Goal: Task Accomplishment & Management: Manage account settings

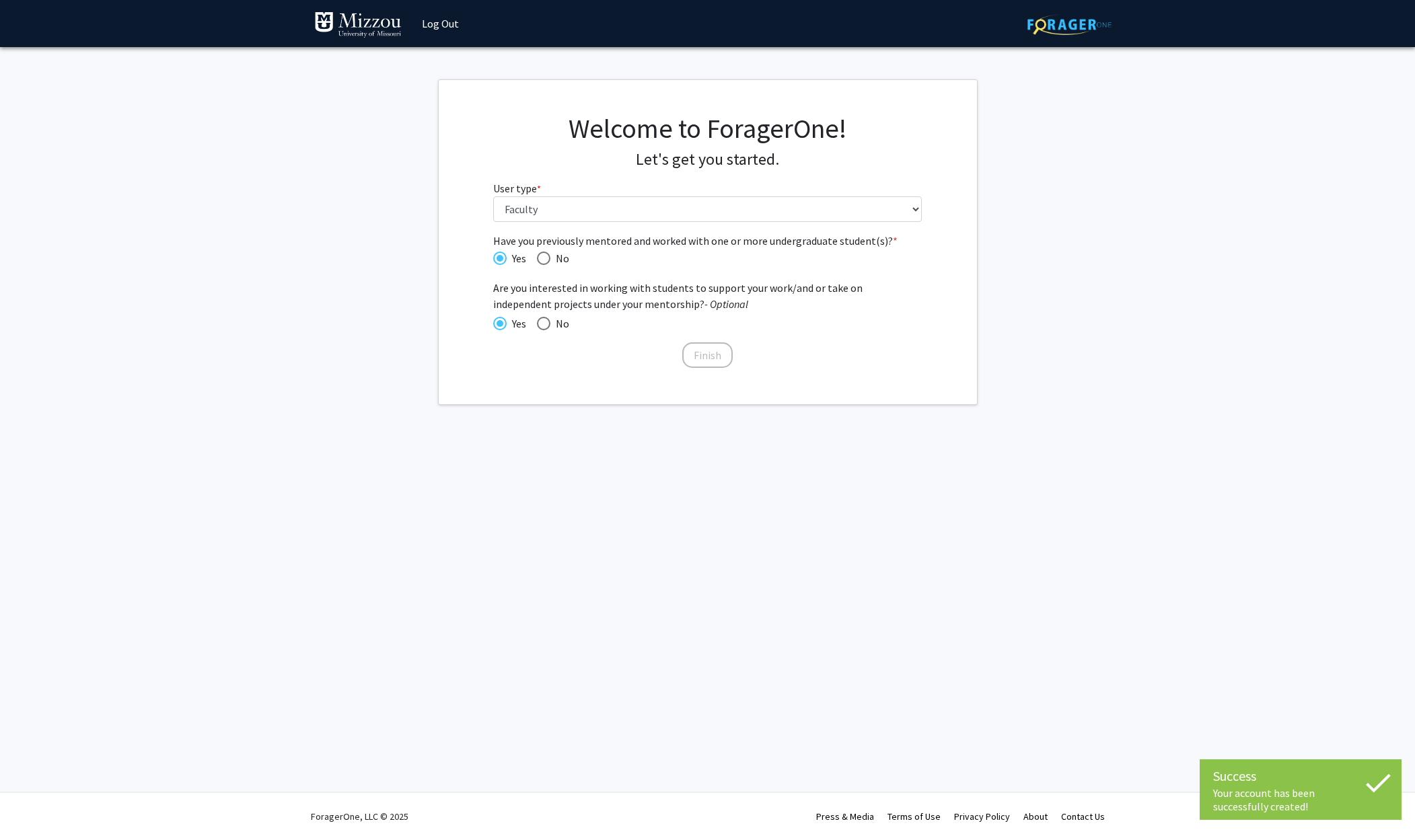
select select "5: faculty"
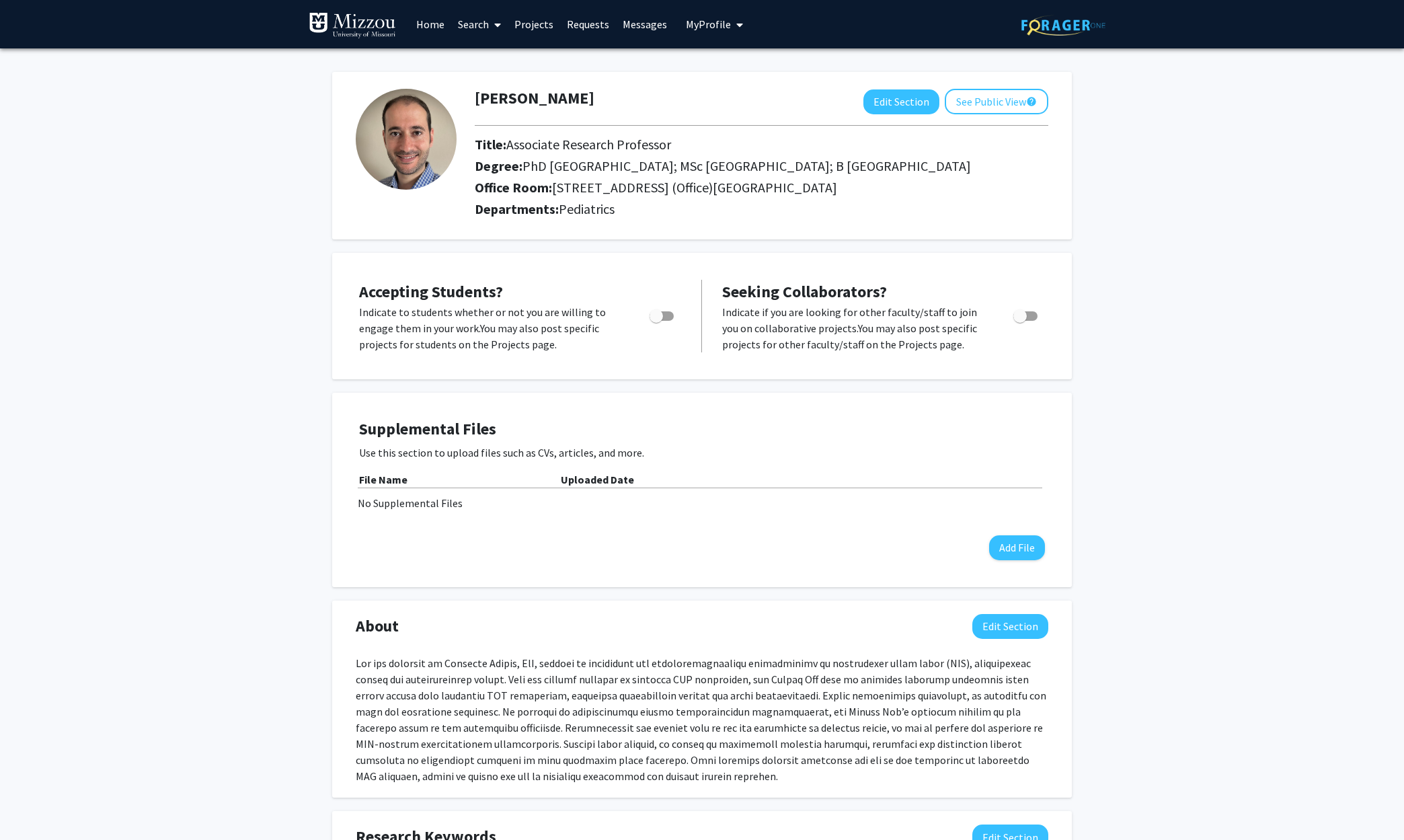
click at [671, 321] on span "Toggle" at bounding box center [661, 316] width 24 height 10
click at [656, 322] on input "Would you like to permit student requests?" at bounding box center [656, 321] width 1 height 1
checkbox input "true"
click at [1031, 321] on span "Toggle" at bounding box center [1025, 316] width 24 height 10
click at [1020, 322] on input "Toggle" at bounding box center [1020, 321] width 1 height 1
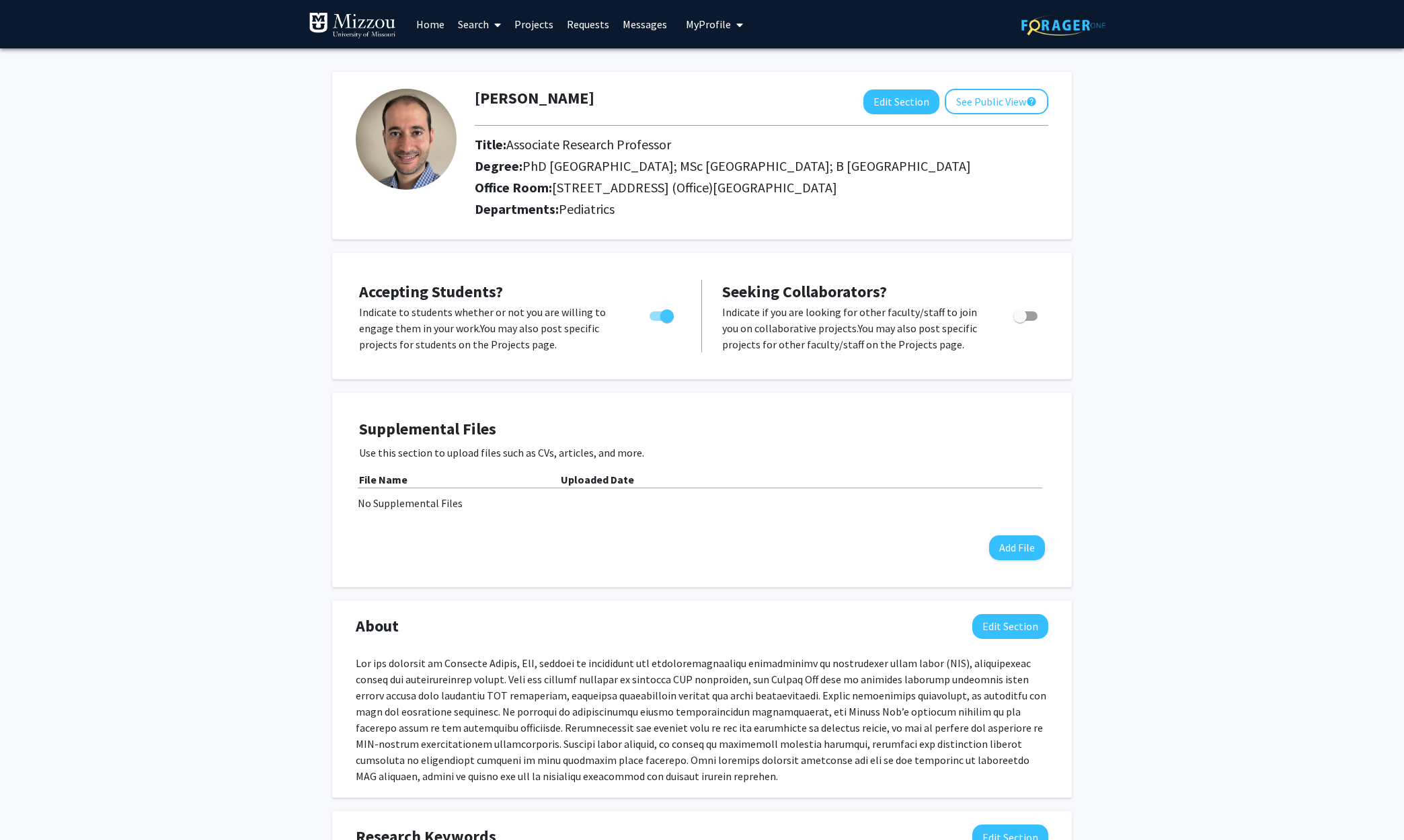
checkbox input "true"
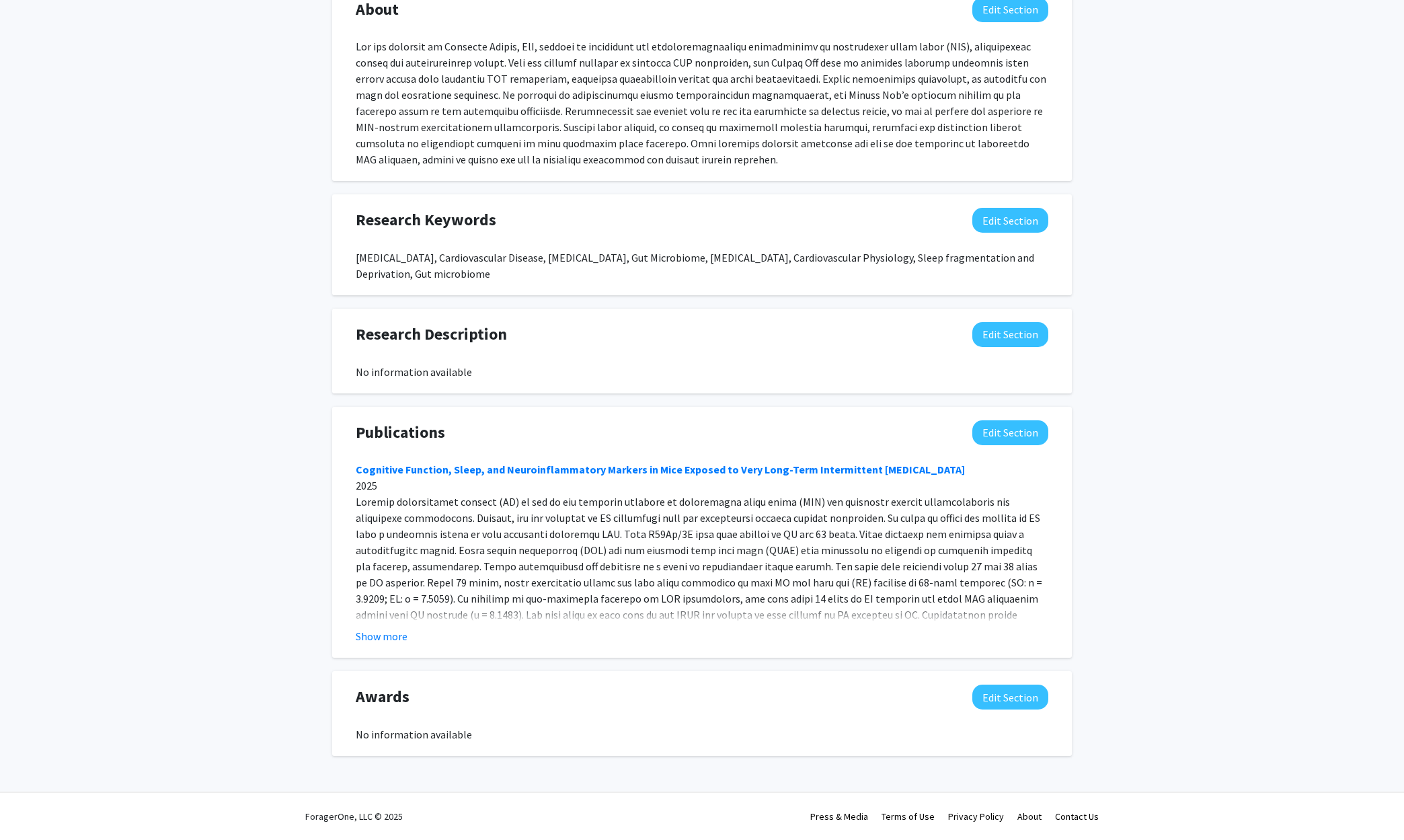
scroll to position [633, 0]
click at [1020, 699] on button "Edit Section" at bounding box center [1011, 697] width 76 height 25
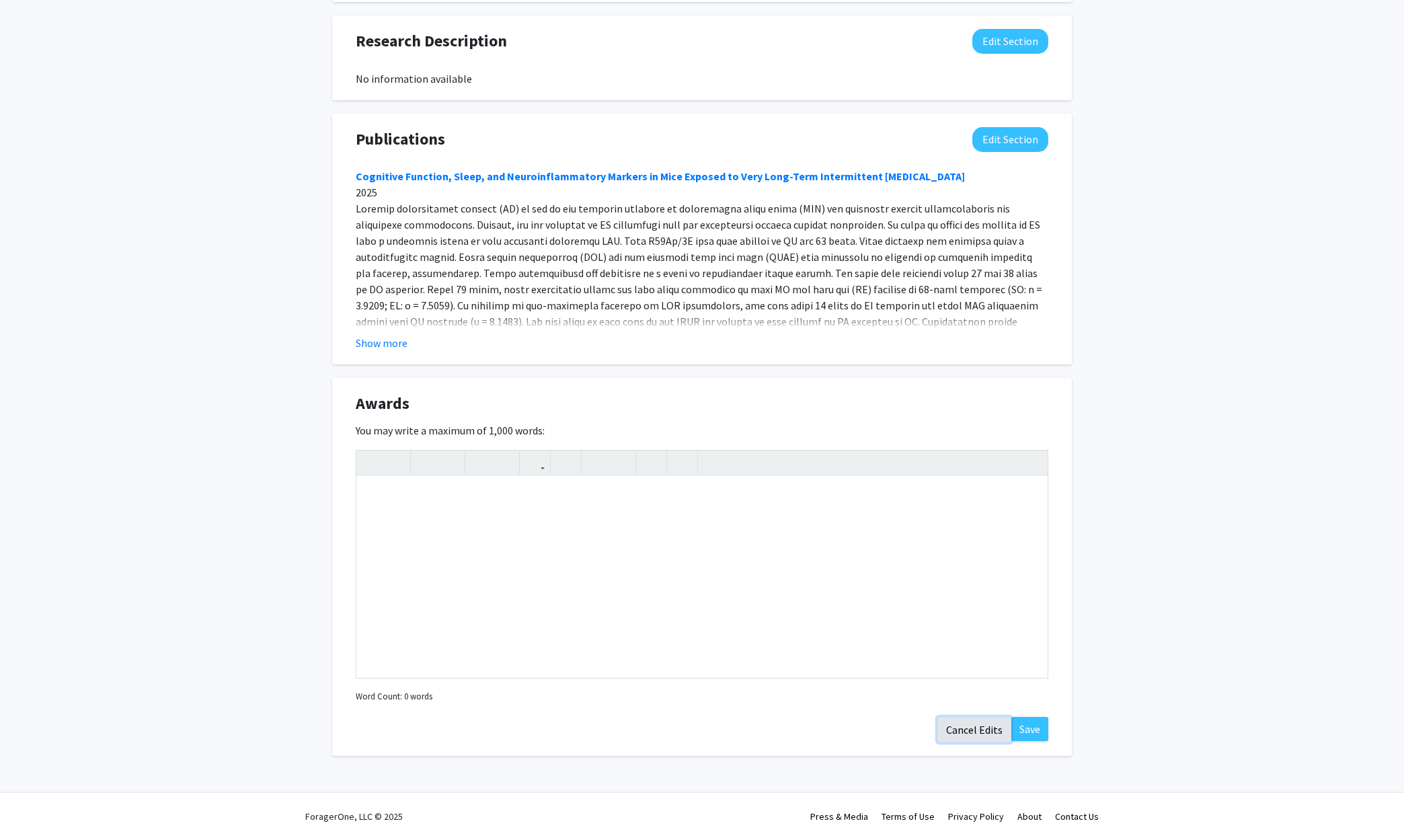
click at [983, 732] on button "Cancel Edits" at bounding box center [974, 729] width 74 height 26
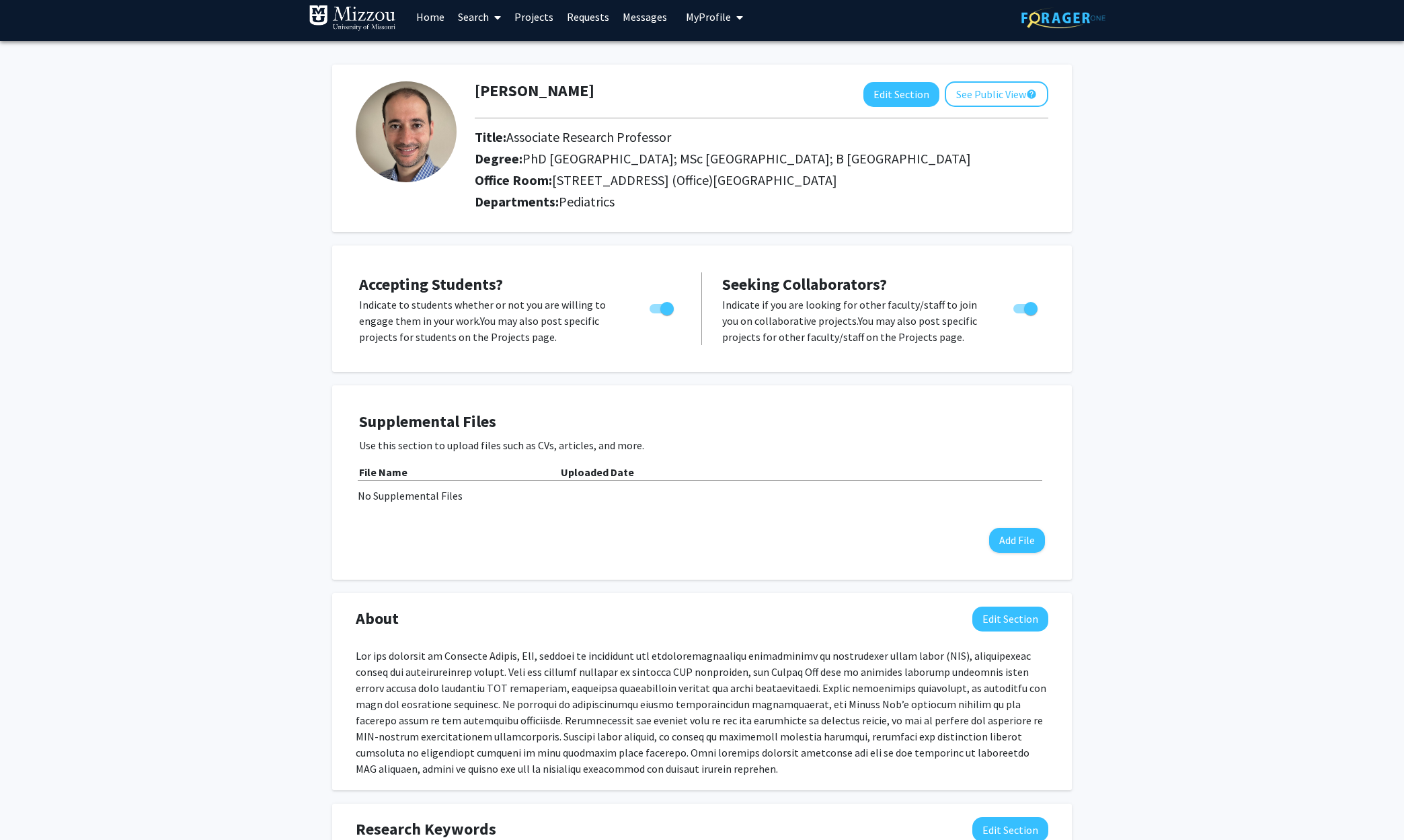
scroll to position [0, 0]
